Goal: Transaction & Acquisition: Purchase product/service

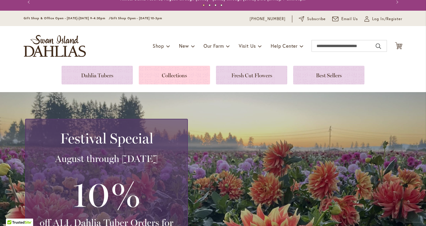
scroll to position [39, 0]
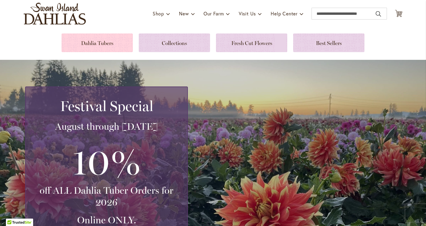
click at [106, 38] on link at bounding box center [97, 42] width 71 height 19
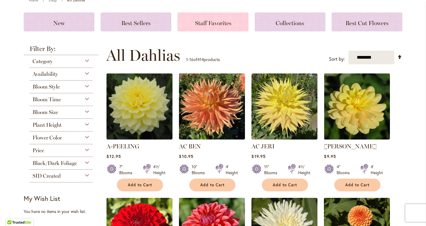
scroll to position [76, 0]
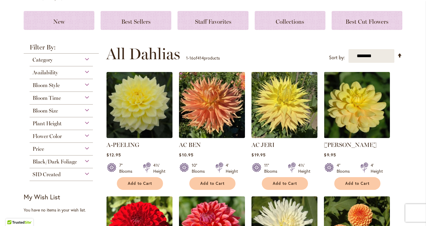
click at [88, 132] on div "Flower Color" at bounding box center [61, 134] width 63 height 9
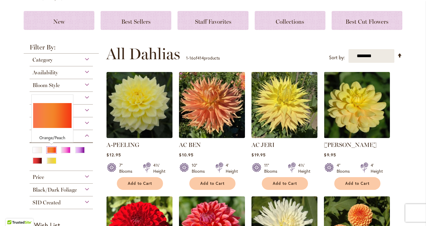
click at [50, 149] on div "Orange/Peach" at bounding box center [51, 150] width 9 height 6
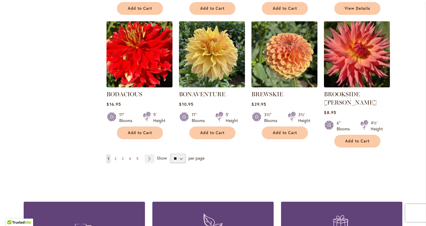
scroll to position [498, 0]
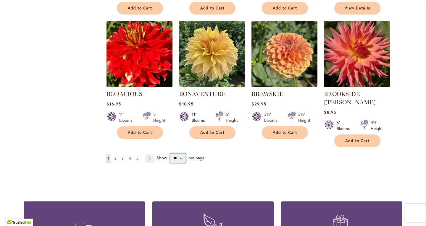
select select "**"
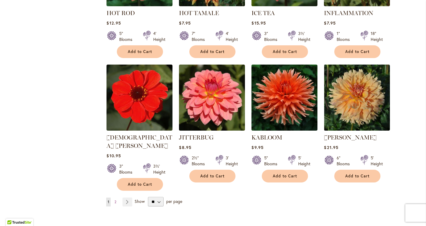
scroll to position [1996, 0]
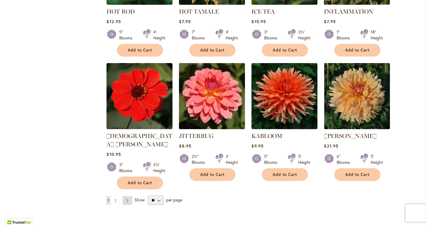
click at [127, 196] on link "Page Next" at bounding box center [127, 200] width 10 height 9
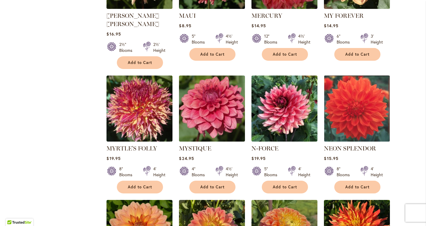
scroll to position [338, 0]
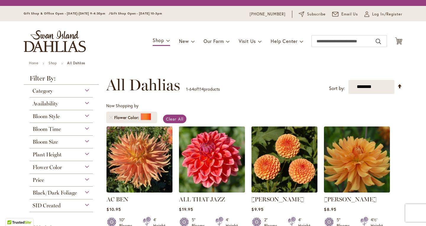
scroll to position [110, 0]
